Goal: Browse casually: Explore the website without a specific task or goal

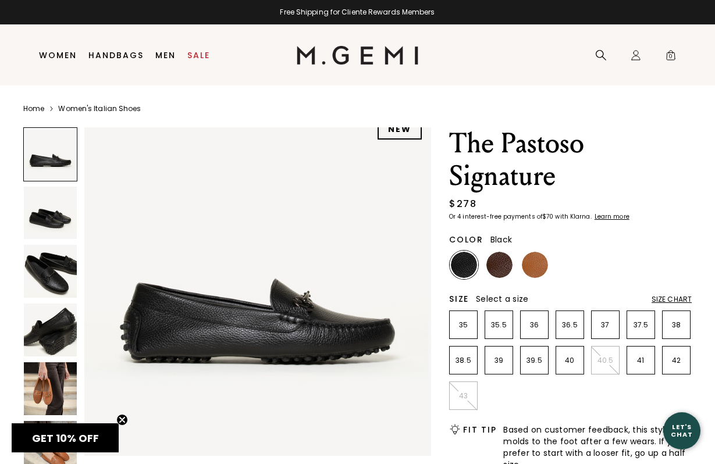
click at [51, 345] on img at bounding box center [50, 330] width 53 height 53
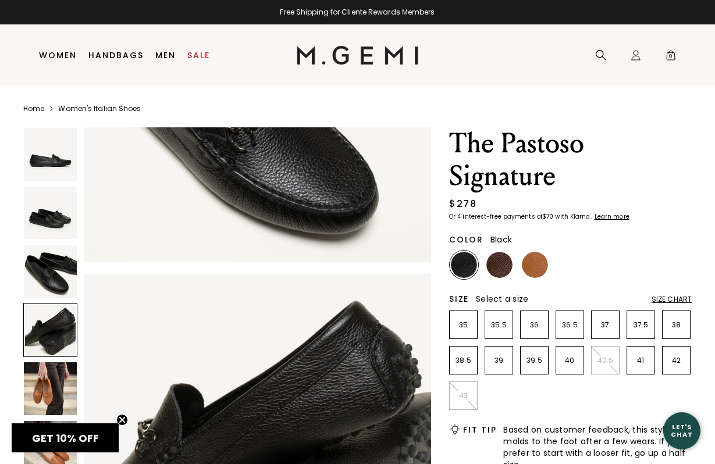
scroll to position [1076, 0]
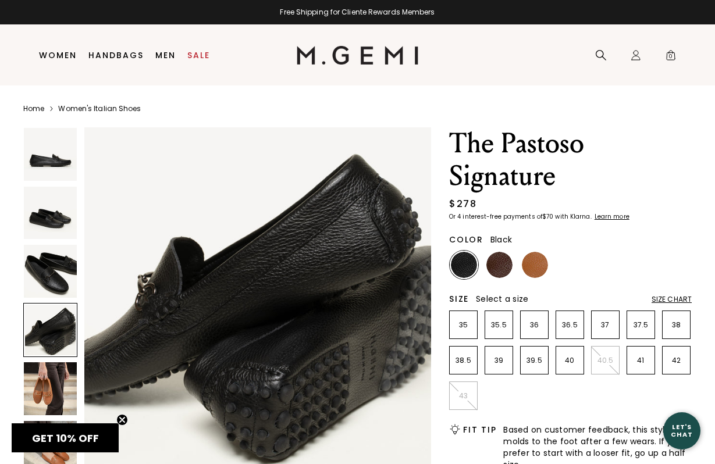
click at [49, 267] on img at bounding box center [50, 271] width 53 height 53
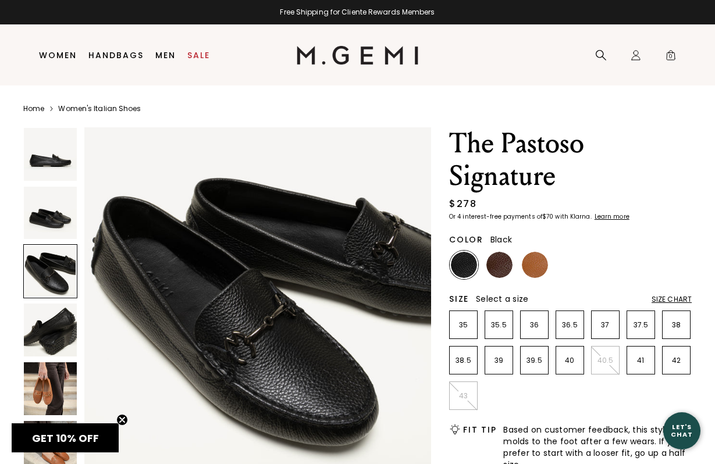
click at [54, 216] on img at bounding box center [50, 213] width 53 height 53
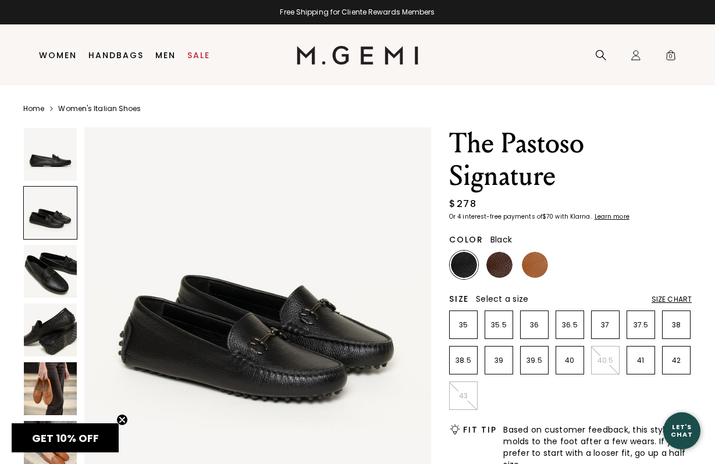
click at [56, 165] on img at bounding box center [50, 154] width 53 height 53
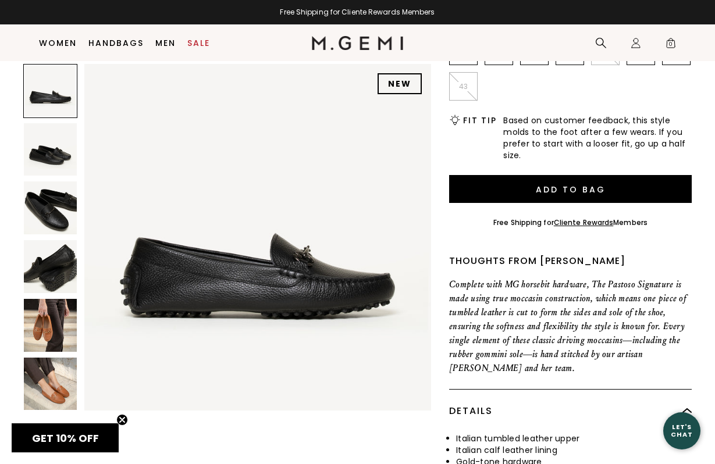
scroll to position [295, 0]
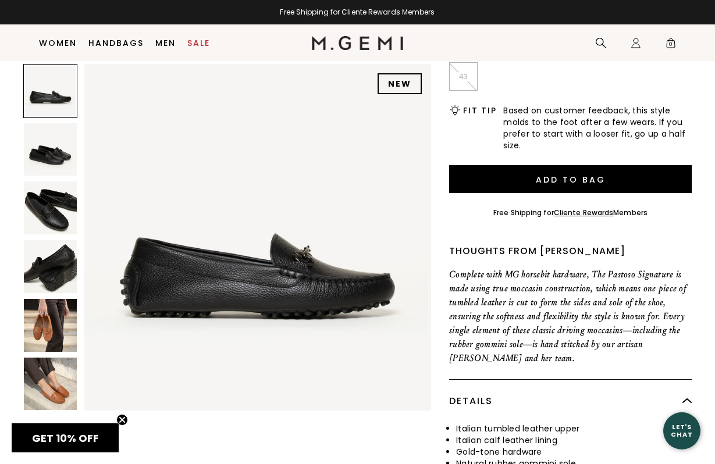
click at [50, 335] on img at bounding box center [50, 325] width 53 height 53
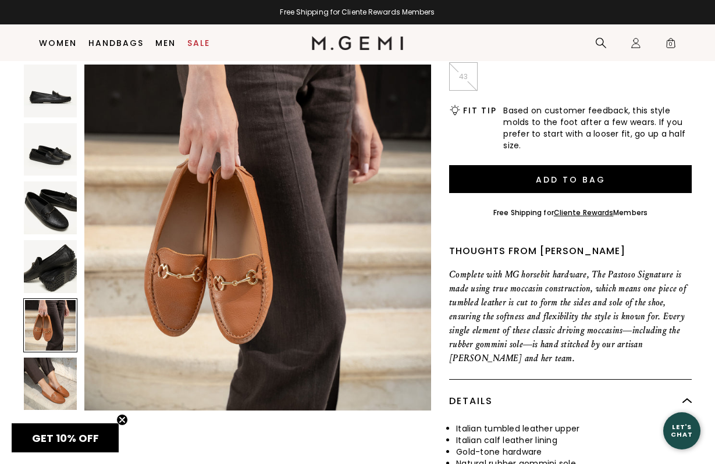
scroll to position [1435, 0]
click at [57, 279] on img at bounding box center [50, 266] width 53 height 53
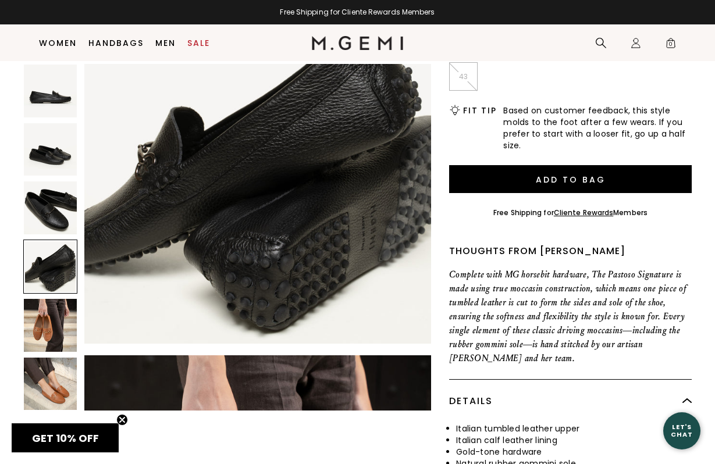
scroll to position [1076, 0]
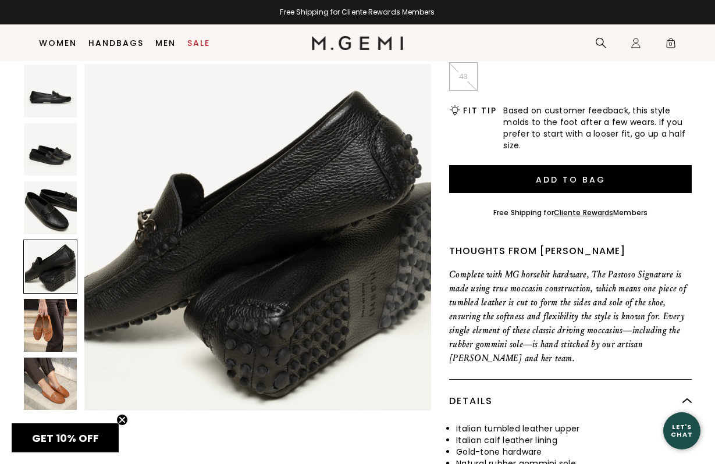
click at [61, 219] on img at bounding box center [50, 208] width 53 height 53
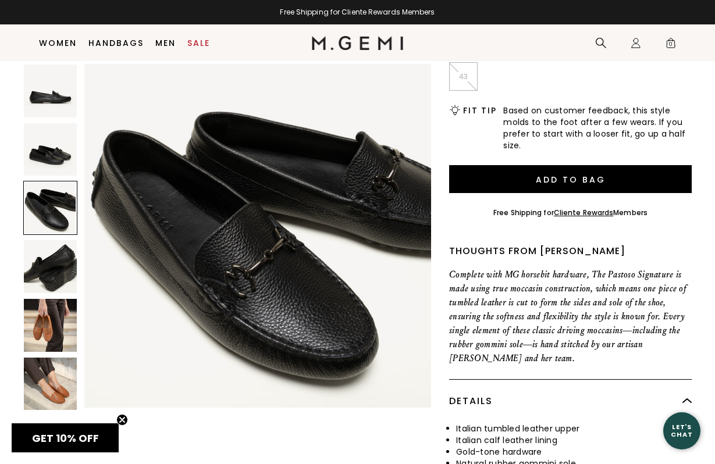
scroll to position [718, 0]
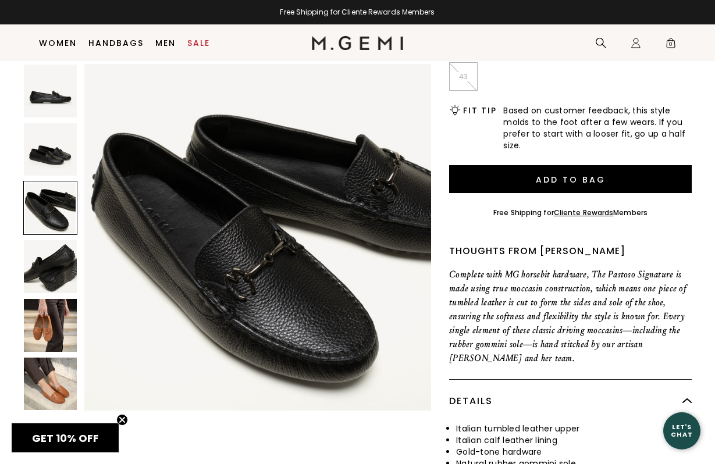
click at [42, 342] on img at bounding box center [50, 325] width 53 height 53
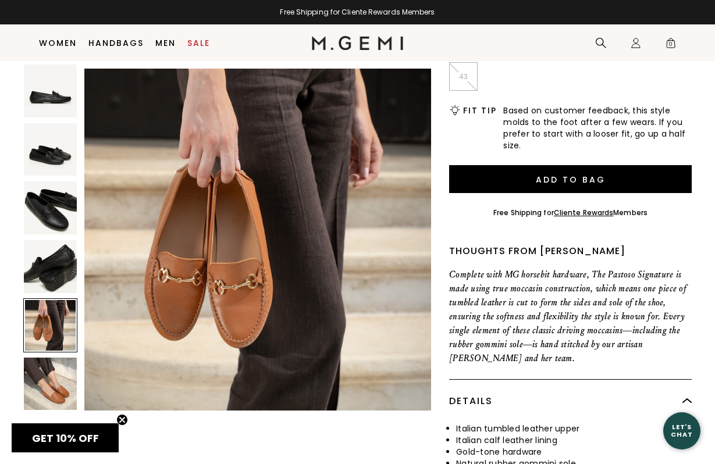
scroll to position [1435, 0]
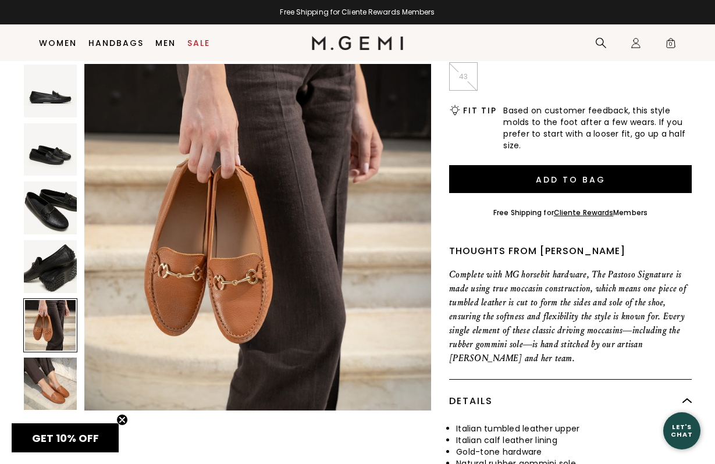
click at [42, 268] on img at bounding box center [50, 266] width 53 height 53
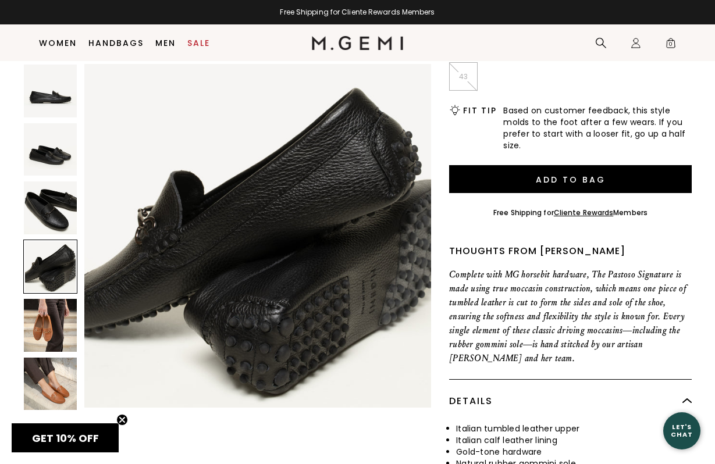
scroll to position [1076, 0]
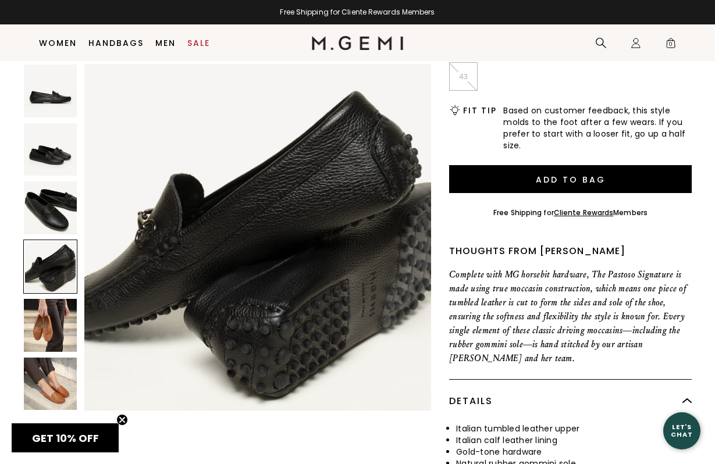
click at [46, 218] on img at bounding box center [50, 208] width 53 height 53
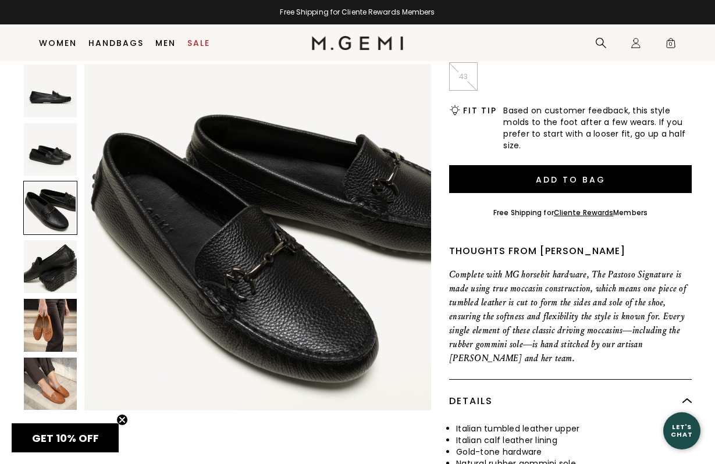
click at [52, 146] on img at bounding box center [50, 149] width 53 height 53
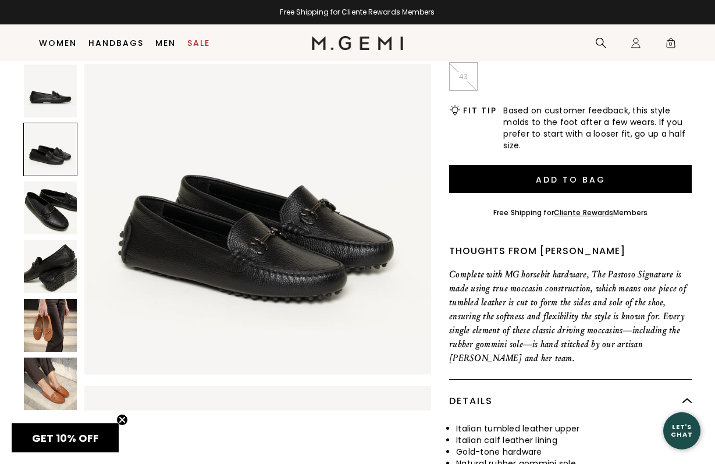
scroll to position [359, 0]
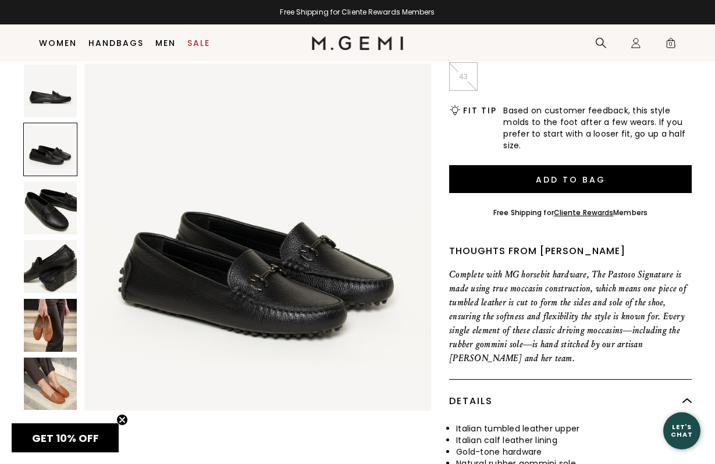
click at [51, 118] on div at bounding box center [50, 240] width 54 height 352
click at [56, 90] on img at bounding box center [50, 91] width 53 height 53
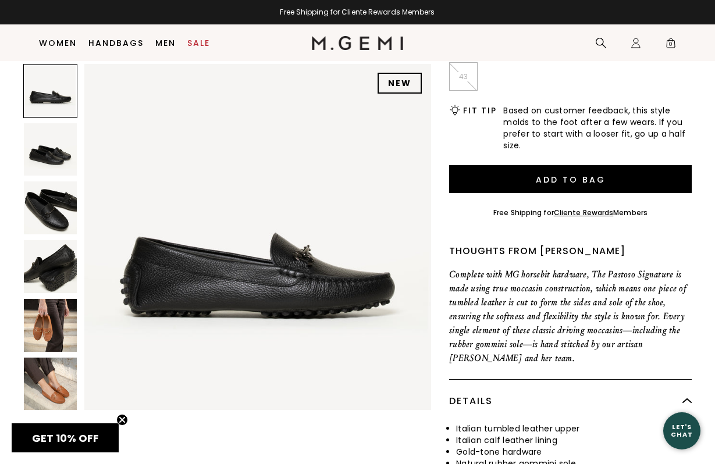
scroll to position [0, 0]
